Goal: Browse casually

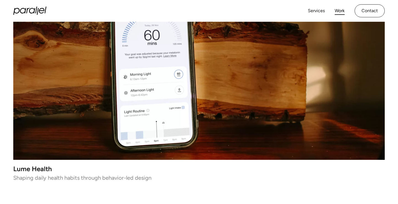
scroll to position [113, 0]
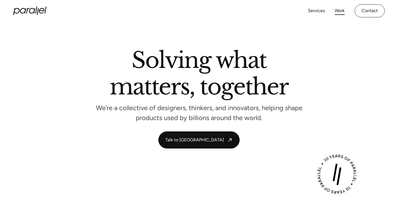
click at [338, 11] on link "Work" at bounding box center [340, 11] width 10 height 8
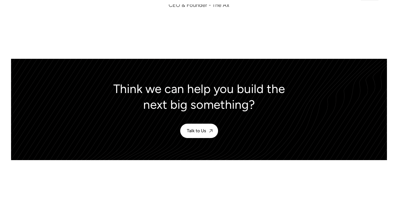
scroll to position [2648, 0]
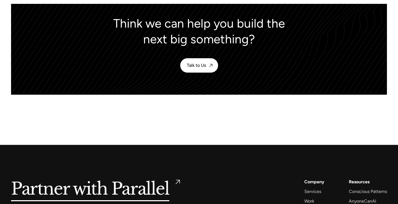
scroll to position [2257, 0]
